Goal: Use online tool/utility: Use online tool/utility

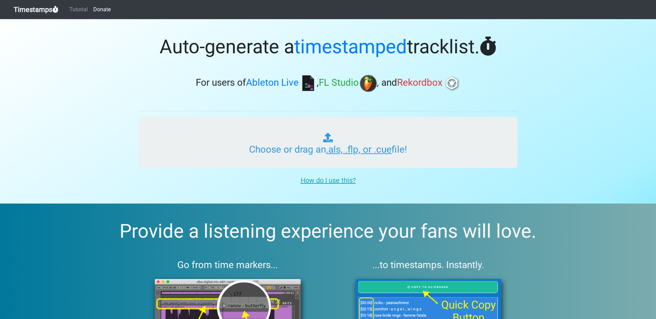
click at [292, 150] on input "Choose or drag an .als, .flp, or .cue file!" at bounding box center [327, 142] width 379 height 51
type input "C:\fakepath\Run for Pre.als"
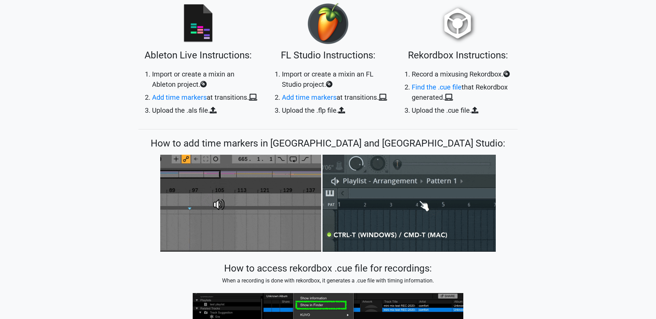
scroll to position [484, 0]
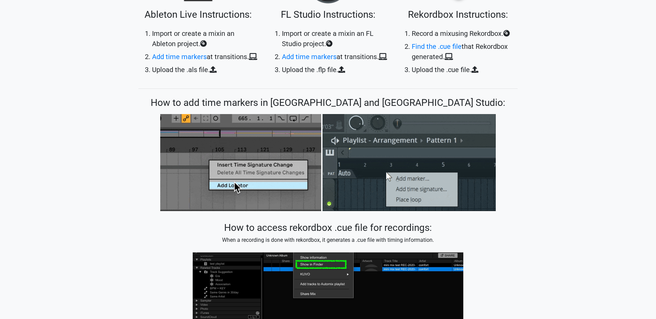
click at [98, 149] on section "Tutorial Instructions Ableton Live Instructions: Import or create a mix in an A…" at bounding box center [328, 101] width 656 height 741
